Goal: Find specific page/section: Find specific page/section

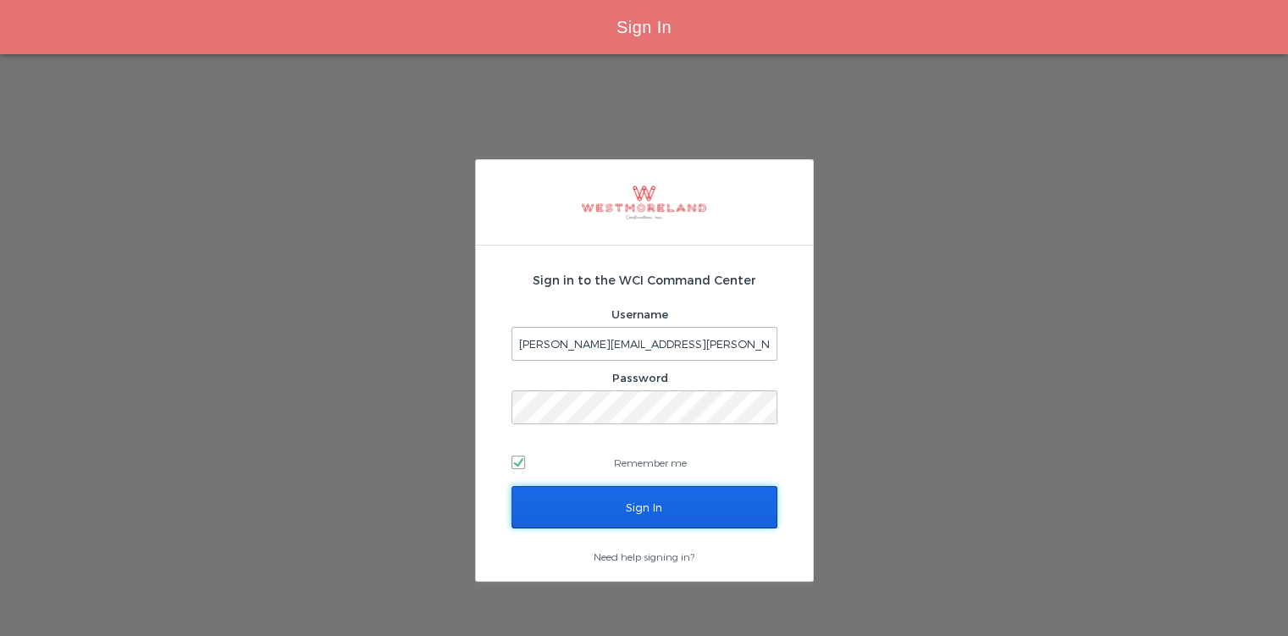
click at [599, 513] on input "Sign In" at bounding box center [644, 507] width 266 height 42
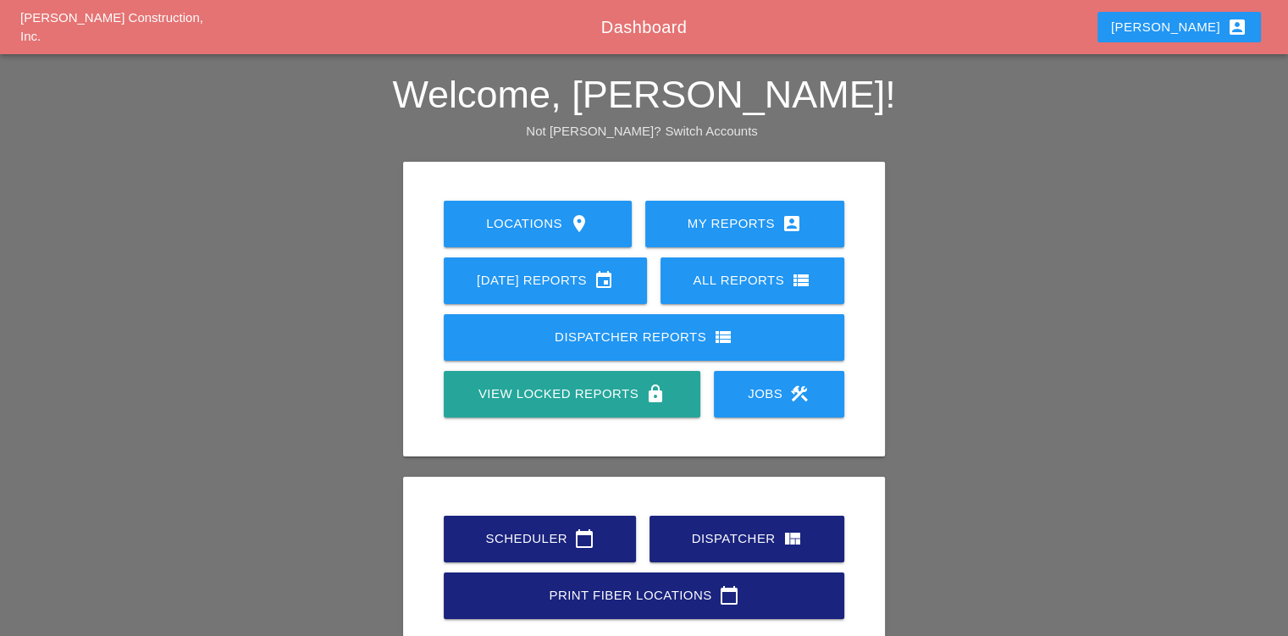
click at [527, 537] on div "Scheduler calendar_today" at bounding box center [540, 538] width 138 height 20
